Goal: Obtain resource: Obtain resource

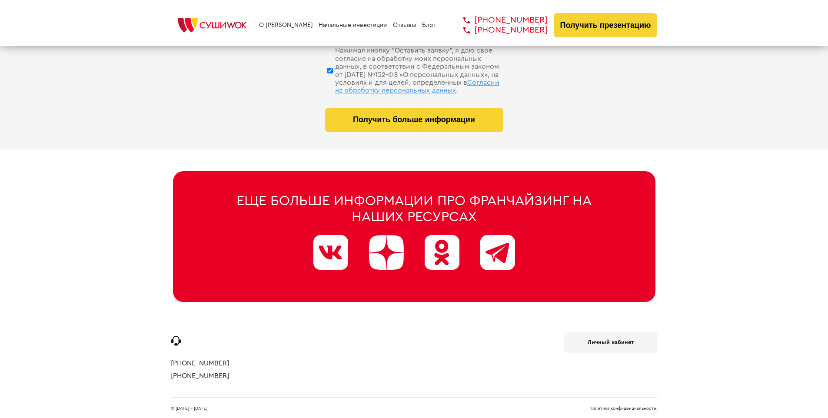
scroll to position [4128, 0]
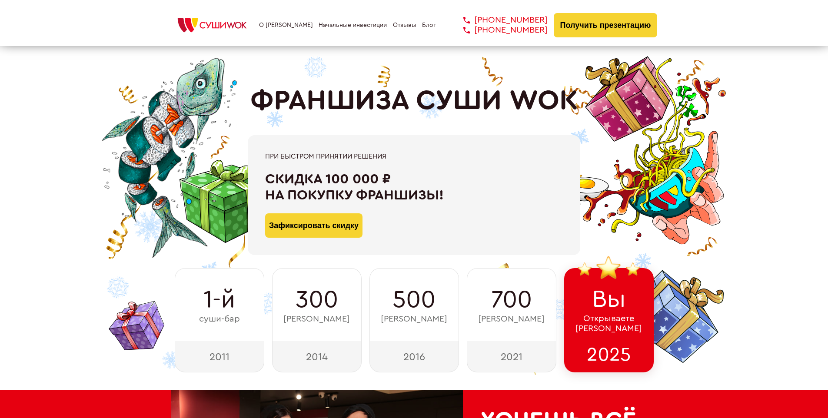
scroll to position [4261, 0]
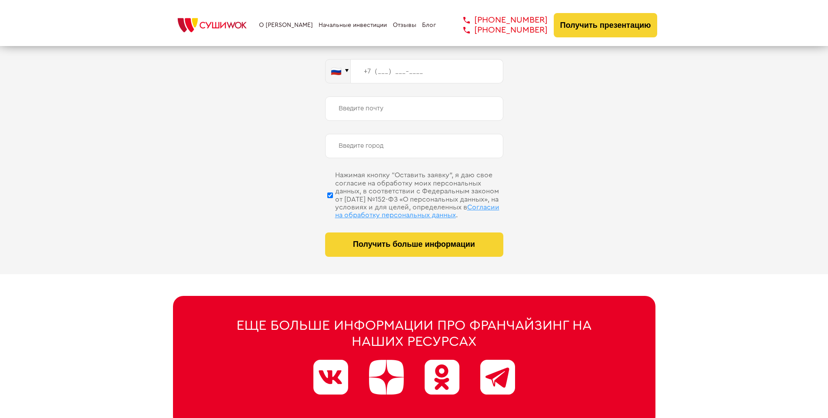
click at [403, 204] on span "Согласии на обработку персональных данных" at bounding box center [417, 211] width 164 height 15
click at [333, 204] on input "Нажимая кнопку “Оставить заявку”, я даю свое согласие на обработку моих персона…" at bounding box center [330, 194] width 6 height 43
checkbox input "false"
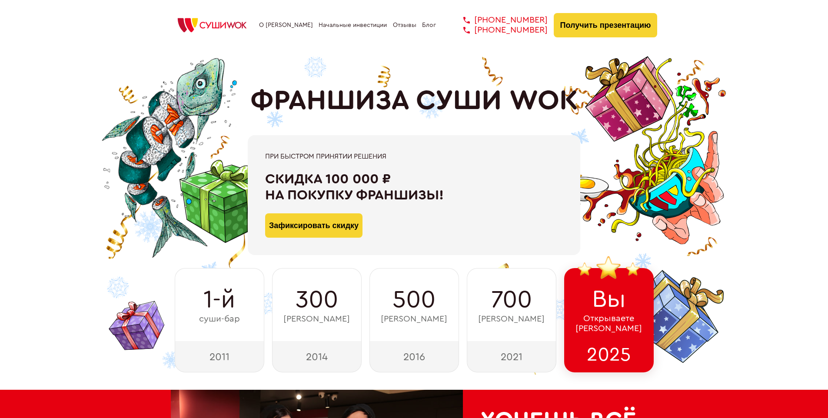
scroll to position [4386, 0]
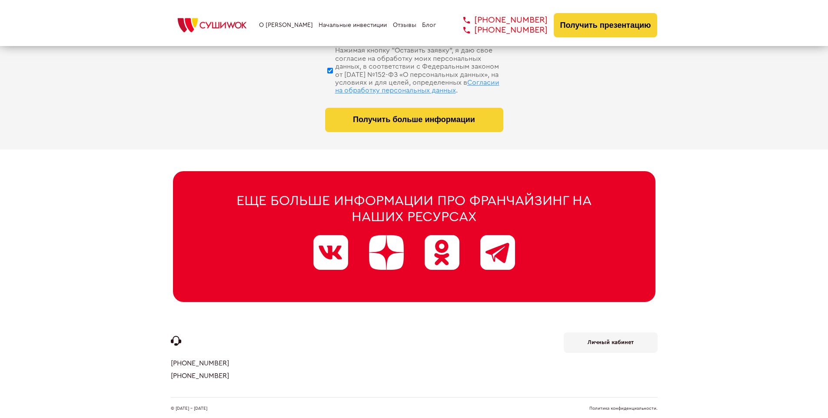
click at [623, 406] on link "Политика конфиденциальности." at bounding box center [623, 408] width 68 height 4
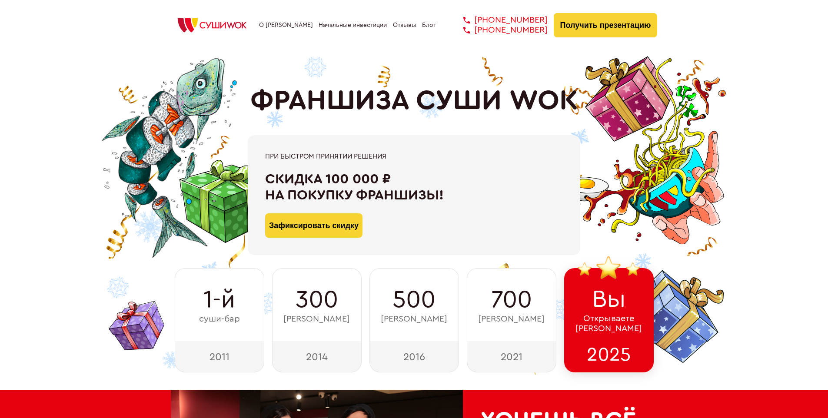
scroll to position [303, 0]
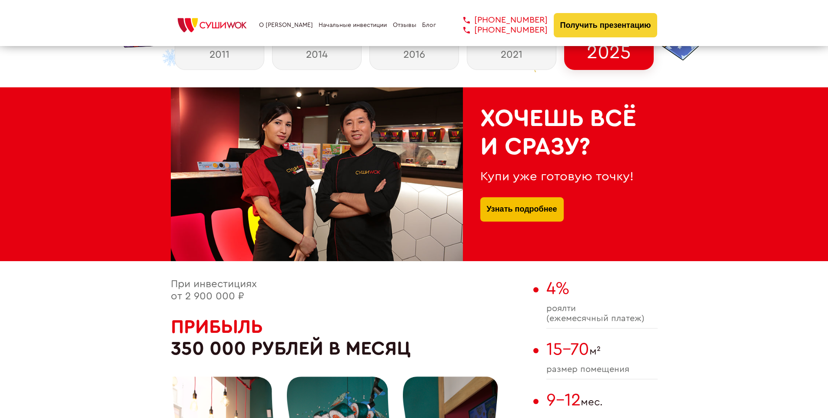
click at [522, 199] on link "Узнать подробнее" at bounding box center [522, 209] width 70 height 24
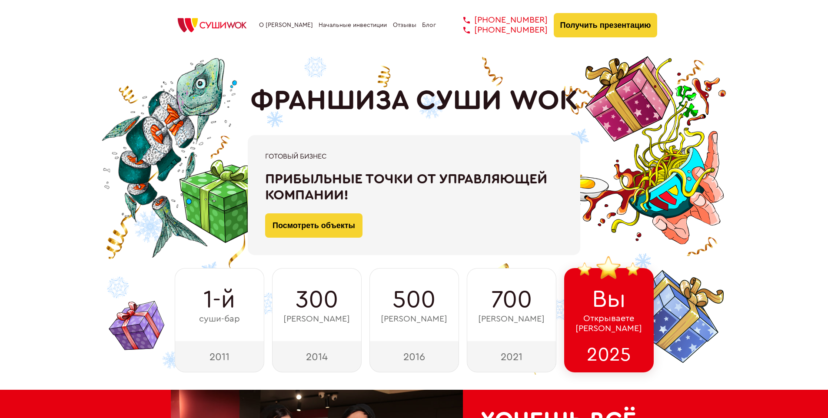
scroll to position [3253, 0]
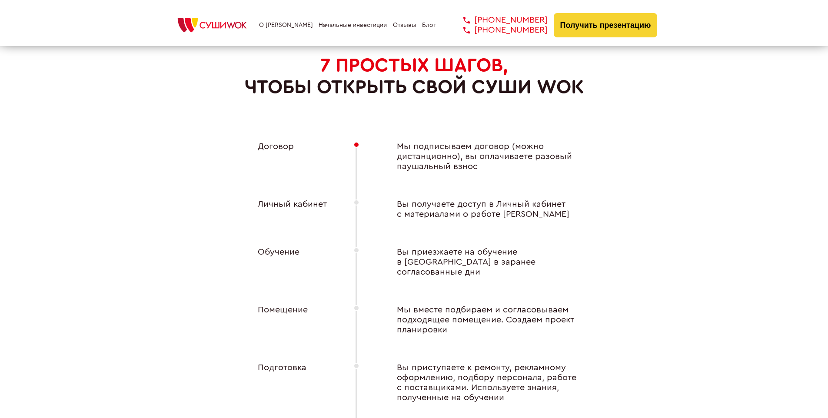
click at [288, 201] on div "Личный кабинет" at bounding box center [288, 209] width 96 height 20
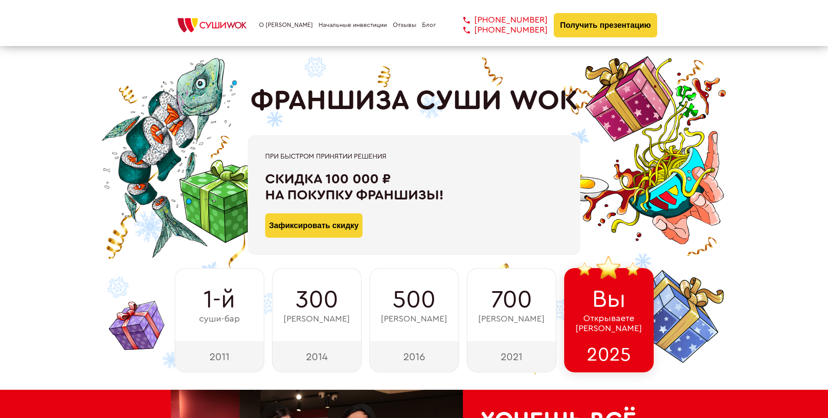
scroll to position [4386, 0]
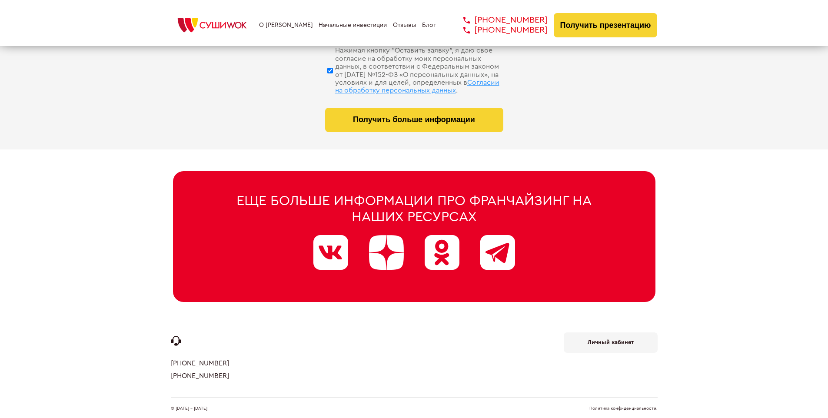
click at [610, 339] on b "Личный кабинет" at bounding box center [611, 342] width 46 height 6
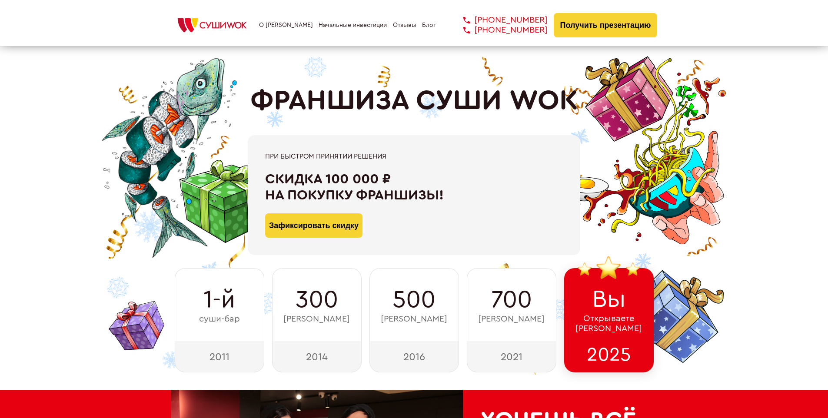
scroll to position [4005, 0]
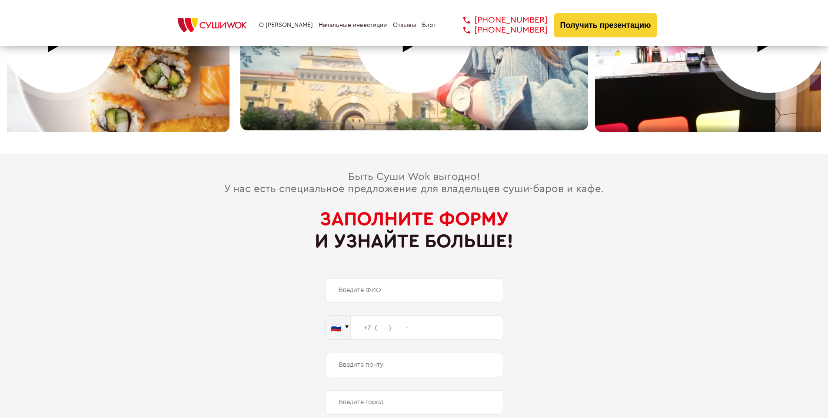
click at [414, 209] on span "Заполните форму" at bounding box center [414, 218] width 189 height 19
